Goal: Task Accomplishment & Management: Complete application form

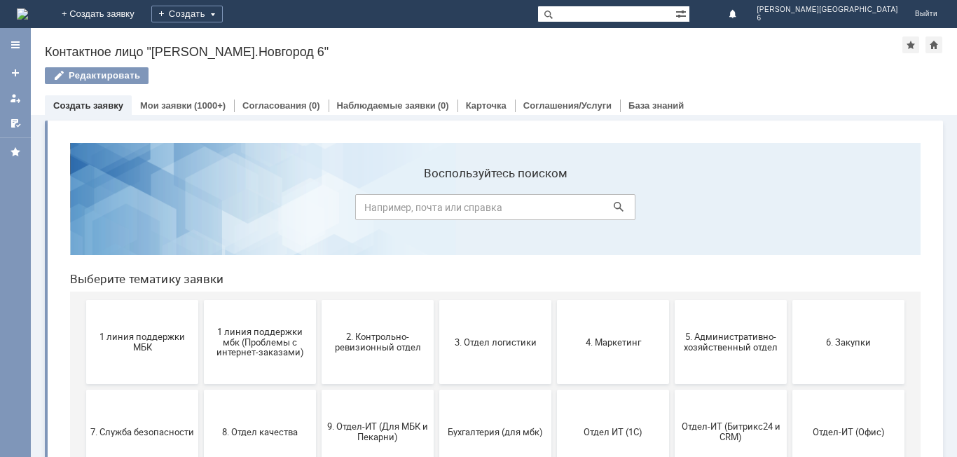
click at [118, 347] on span "1 линия поддержки МБК" at bounding box center [142, 341] width 104 height 21
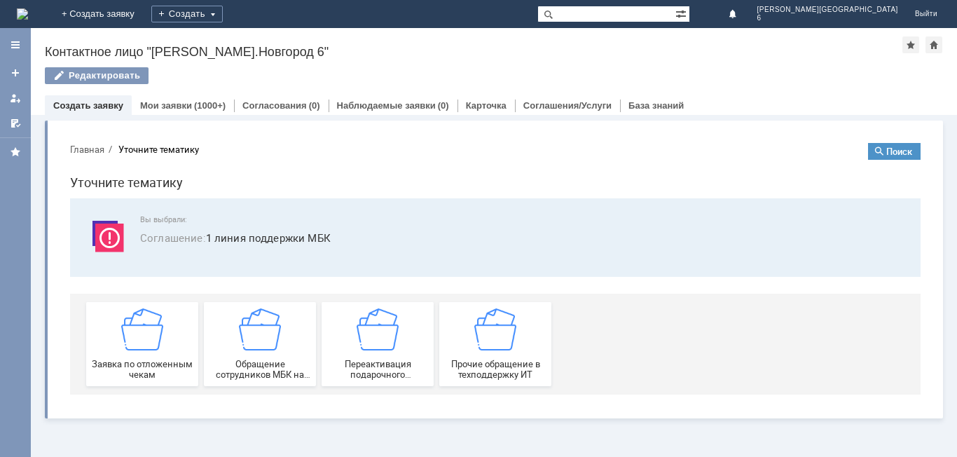
click at [140, 368] on div "Заявка по отложенным чекам" at bounding box center [142, 343] width 104 height 71
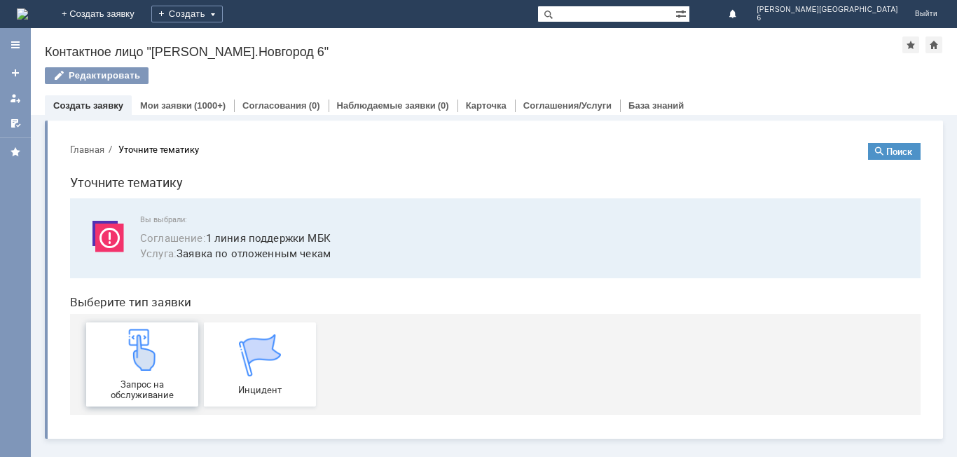
click at [166, 368] on div "Запрос на обслуживание" at bounding box center [142, 363] width 104 height 71
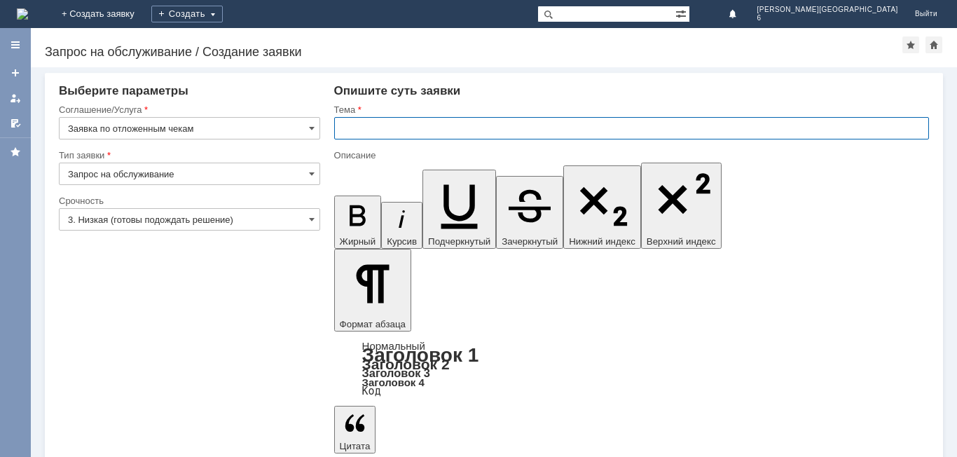
click at [404, 125] on input "text" at bounding box center [631, 128] width 595 height 22
type input "просьба удалить чеки за [DATE]"
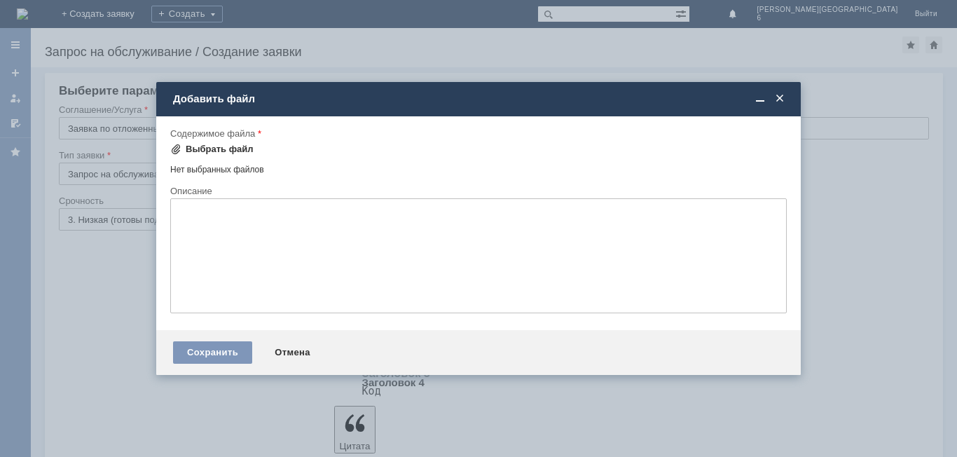
click at [219, 149] on div "Выбрать файл" at bounding box center [220, 149] width 68 height 11
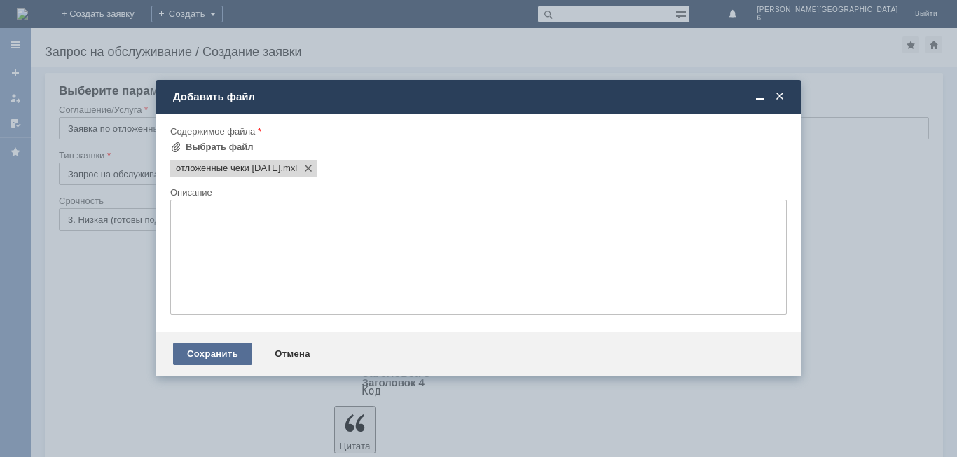
click at [213, 360] on div "Сохранить" at bounding box center [212, 353] width 79 height 22
